Goal: Task Accomplishment & Management: Manage account settings

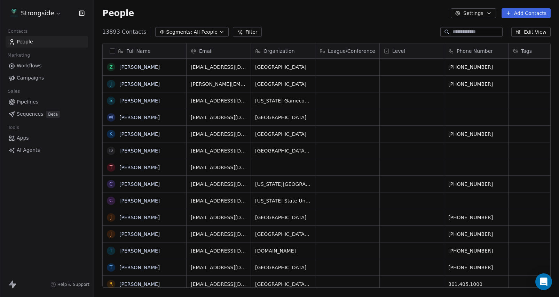
scroll to position [262, 465]
click at [35, 81] on span "Campaigns" at bounding box center [30, 77] width 27 height 7
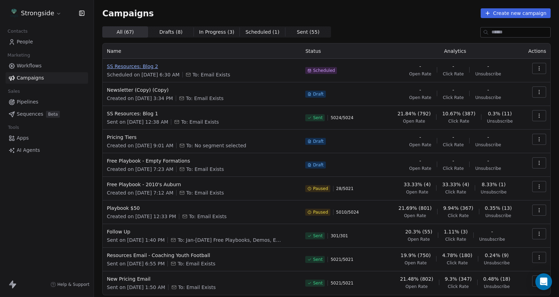
click at [134, 65] on span "SS Resources: Blog 2" at bounding box center [202, 66] width 190 height 7
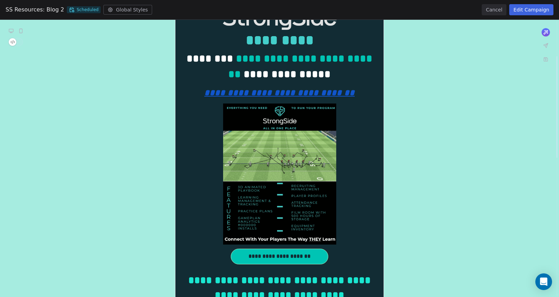
scroll to position [130, 0]
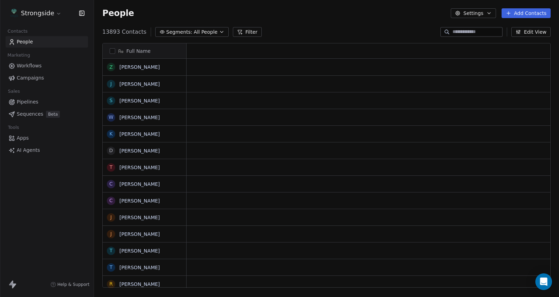
scroll to position [0, 0]
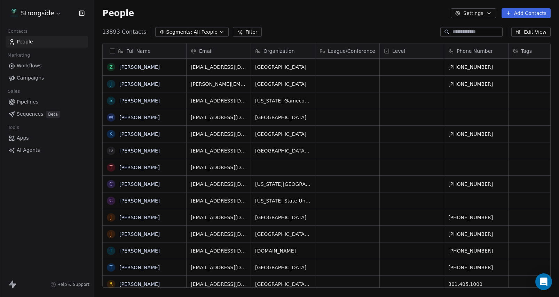
click at [34, 79] on span "Campaigns" at bounding box center [30, 77] width 27 height 7
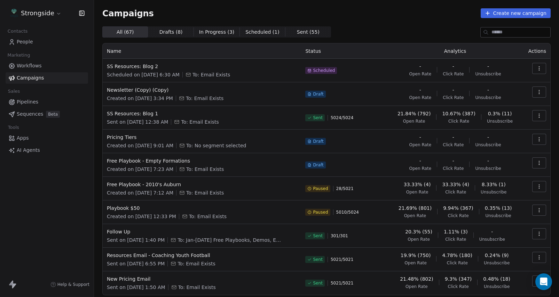
click at [536, 118] on icon "button" at bounding box center [539, 116] width 6 height 6
click at [490, 144] on span "View Analytics" at bounding box center [503, 142] width 40 height 8
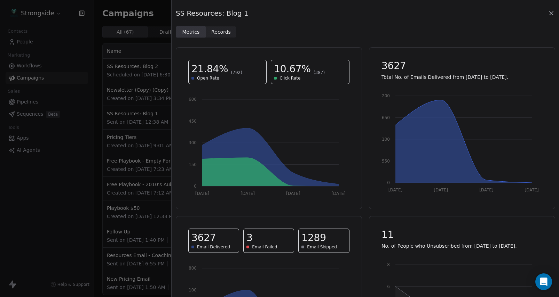
click at [228, 37] on span "Records Records" at bounding box center [221, 31] width 30 height 11
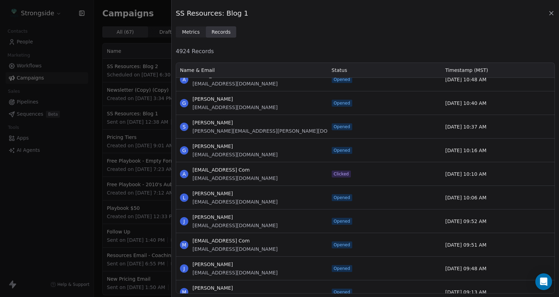
scroll to position [1618, 0]
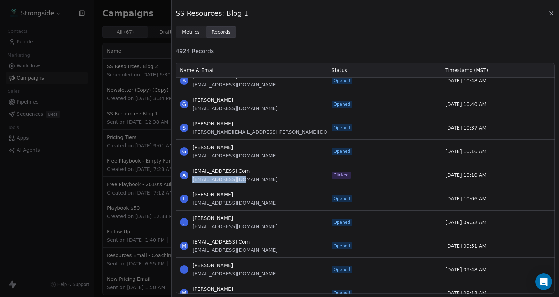
drag, startPoint x: 244, startPoint y: 181, endPoint x: 191, endPoint y: 180, distance: 52.9
click at [191, 180] on div "A [EMAIL_ADDRESS] Com [EMAIL_ADDRESS][DOMAIN_NAME]" at bounding box center [252, 174] width 152 height 23
copy span "[EMAIL_ADDRESS][DOMAIN_NAME]"
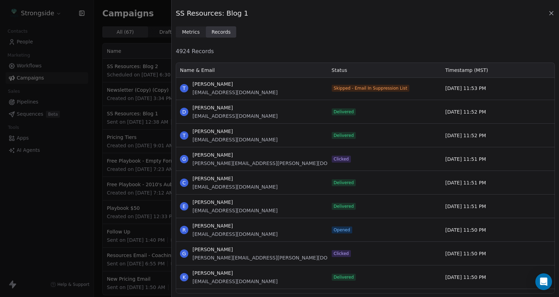
scroll to position [5822, 0]
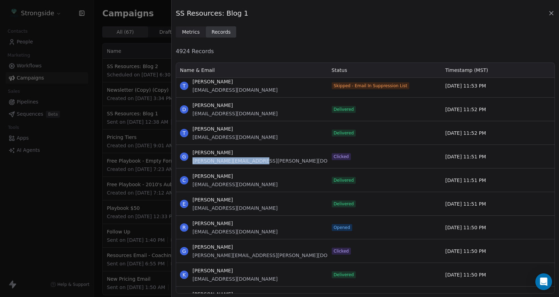
drag, startPoint x: 258, startPoint y: 161, endPoint x: 192, endPoint y: 162, distance: 66.4
click at [192, 162] on div "G Gilbert Wiggins [EMAIL_ADDRESS][PERSON_NAME][DOMAIN_NAME]" at bounding box center [252, 156] width 152 height 23
copy span "[PERSON_NAME][EMAIL_ADDRESS][PERSON_NAME][DOMAIN_NAME]"
click at [258, 198] on div "E Ez [PERSON_NAME] [PERSON_NAME][EMAIL_ADDRESS][DOMAIN_NAME]" at bounding box center [252, 203] width 152 height 23
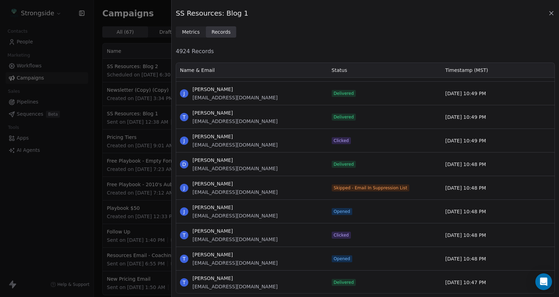
scroll to position [9574, 0]
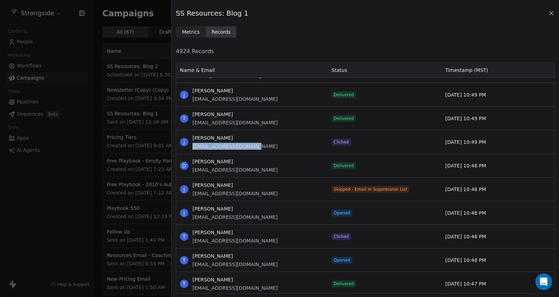
drag, startPoint x: 250, startPoint y: 146, endPoint x: 191, endPoint y: 147, distance: 59.5
click at [191, 147] on div "J [PERSON_NAME] [PERSON_NAME][EMAIL_ADDRESS][DOMAIN_NAME]" at bounding box center [252, 141] width 152 height 23
copy span "[EMAIL_ADDRESS][DOMAIN_NAME]"
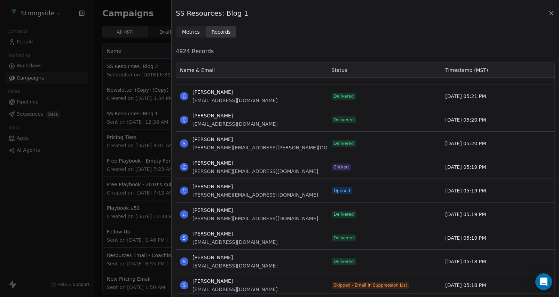
scroll to position [26261, 0]
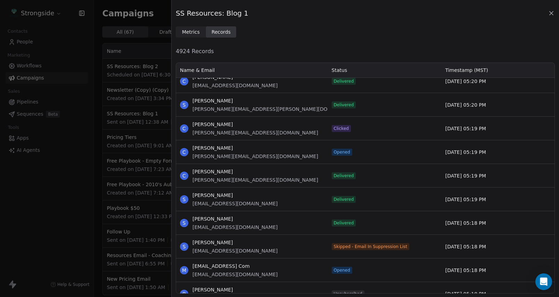
click at [549, 14] on icon at bounding box center [550, 13] width 7 height 7
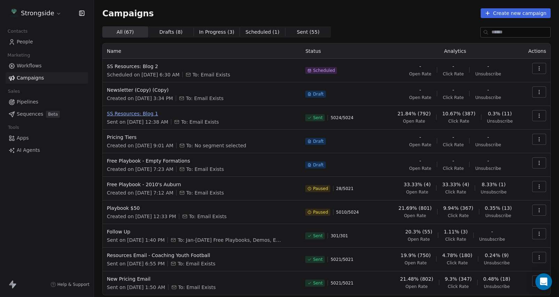
click at [148, 115] on span "SS Resources: Blog 1" at bounding box center [202, 113] width 190 height 7
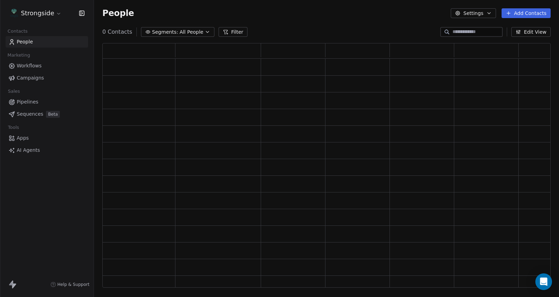
scroll to position [245, 448]
click at [33, 73] on link "Campaigns" at bounding box center [47, 77] width 82 height 11
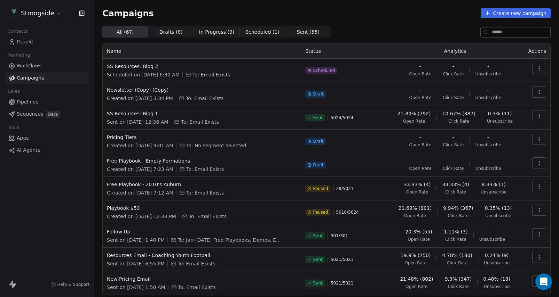
click at [542, 72] on button "button" at bounding box center [539, 68] width 14 height 11
click at [512, 109] on div "Duplicate" at bounding box center [507, 106] width 70 height 11
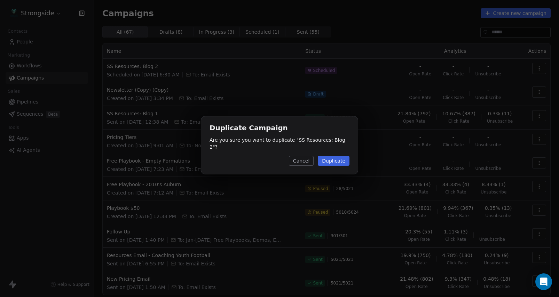
click at [340, 157] on button "Duplicate" at bounding box center [334, 161] width 32 height 10
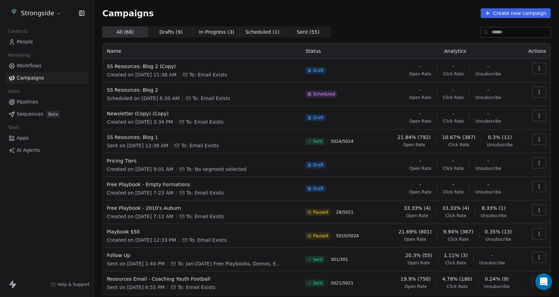
click at [541, 66] on icon "button" at bounding box center [539, 69] width 6 height 6
click at [489, 95] on span "Rename" at bounding box center [494, 95] width 23 height 8
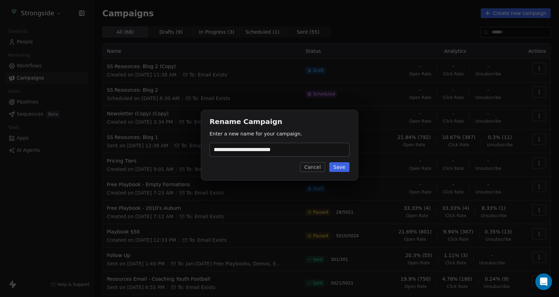
click at [298, 151] on input "**********" at bounding box center [279, 149] width 139 height 13
type input "**********"
click at [343, 168] on button "Save" at bounding box center [339, 167] width 20 height 10
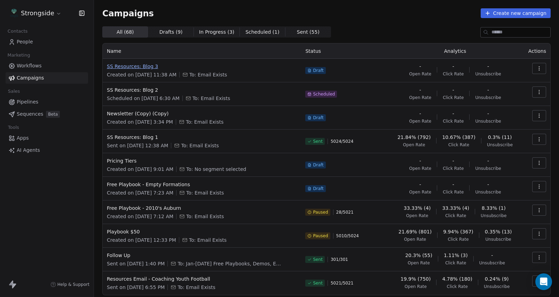
click at [130, 67] on span "SS Resources: Blog 3" at bounding box center [202, 66] width 190 height 7
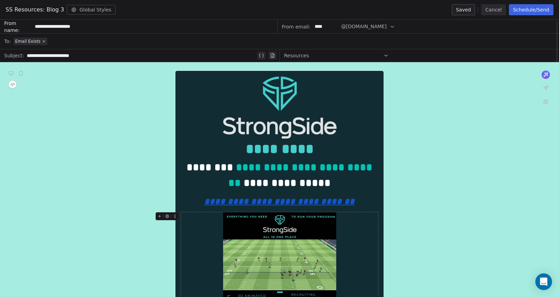
scroll to position [35, 0]
